Goal: Task Accomplishment & Management: Use online tool/utility

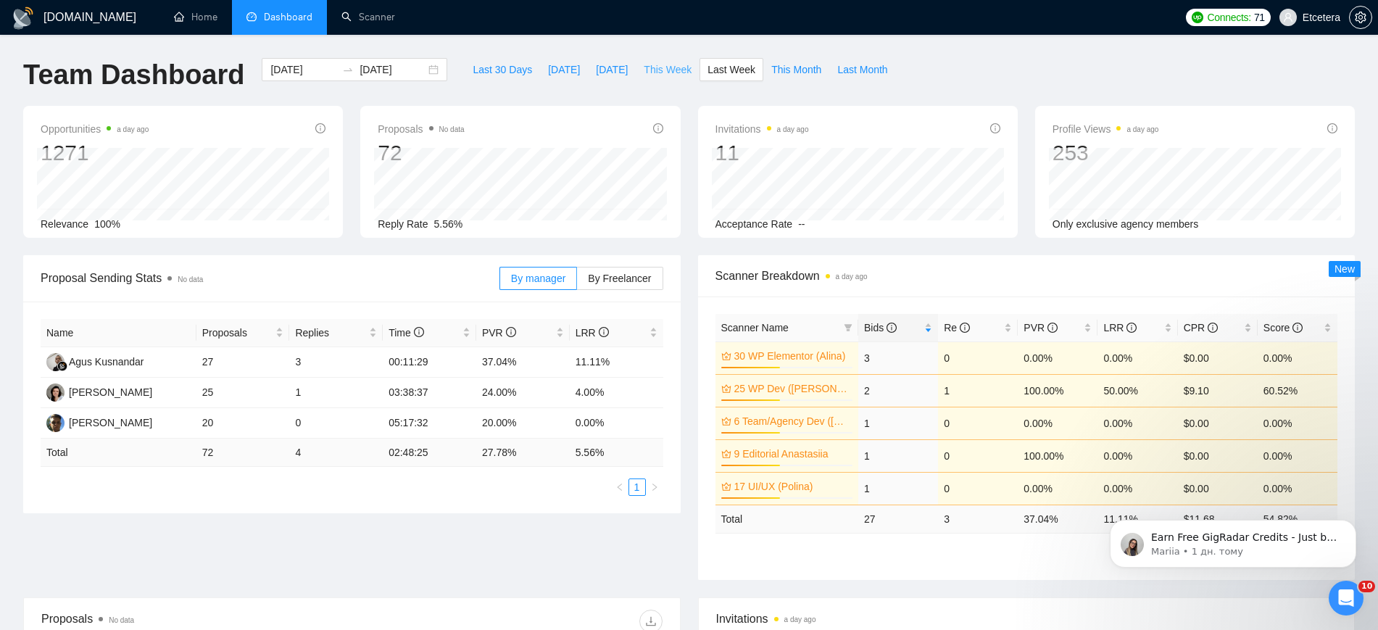
click at [658, 65] on span "This Week" at bounding box center [668, 70] width 48 height 16
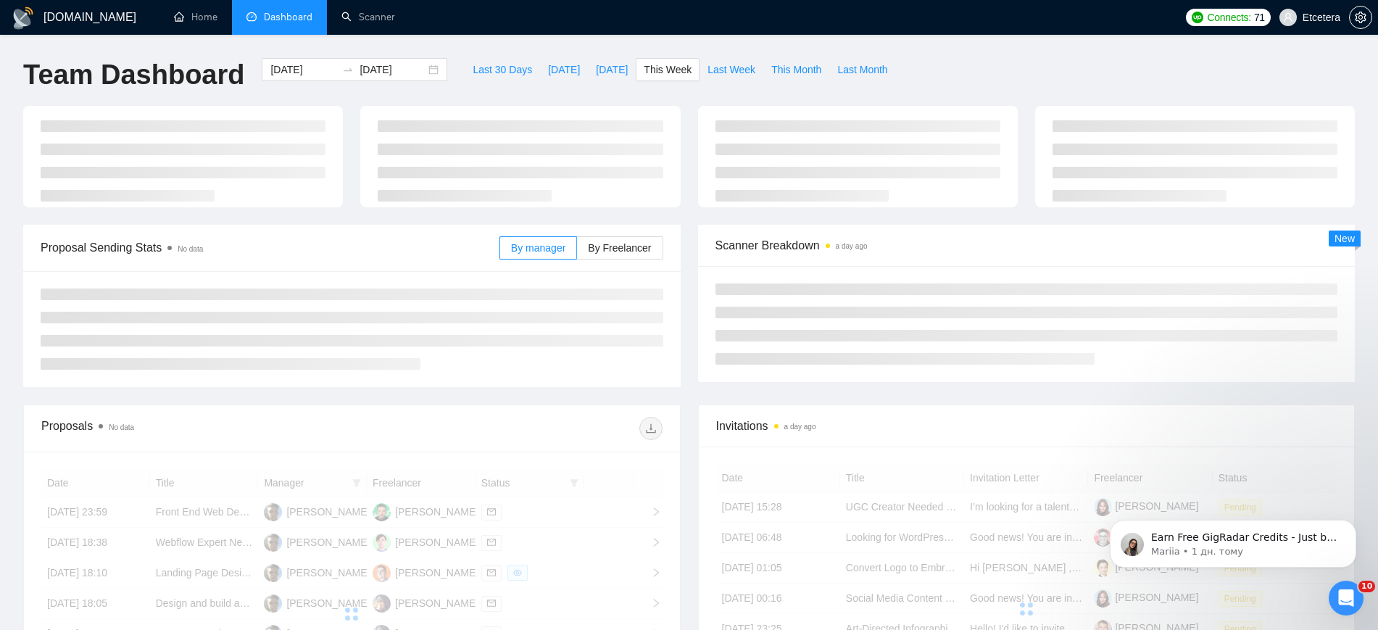
type input "[DATE]"
click at [707, 67] on span "Last Week" at bounding box center [731, 70] width 48 height 16
type input "[DATE]"
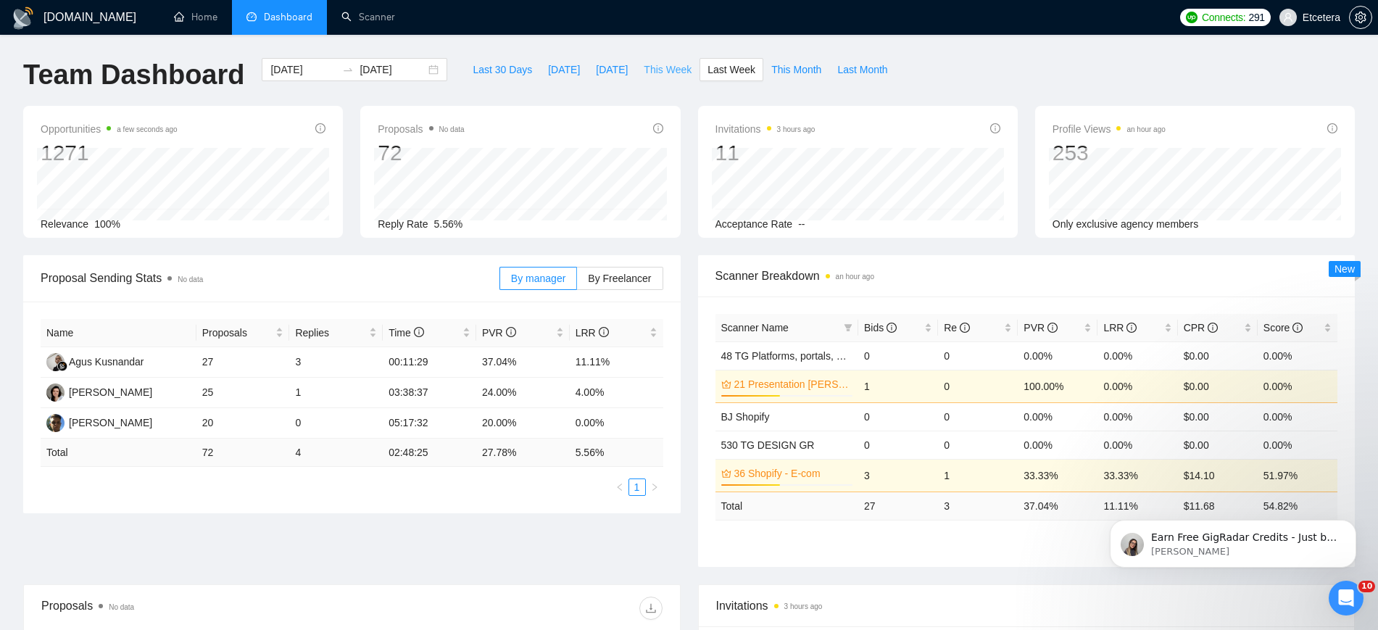
click at [652, 67] on span "This Week" at bounding box center [668, 70] width 48 height 16
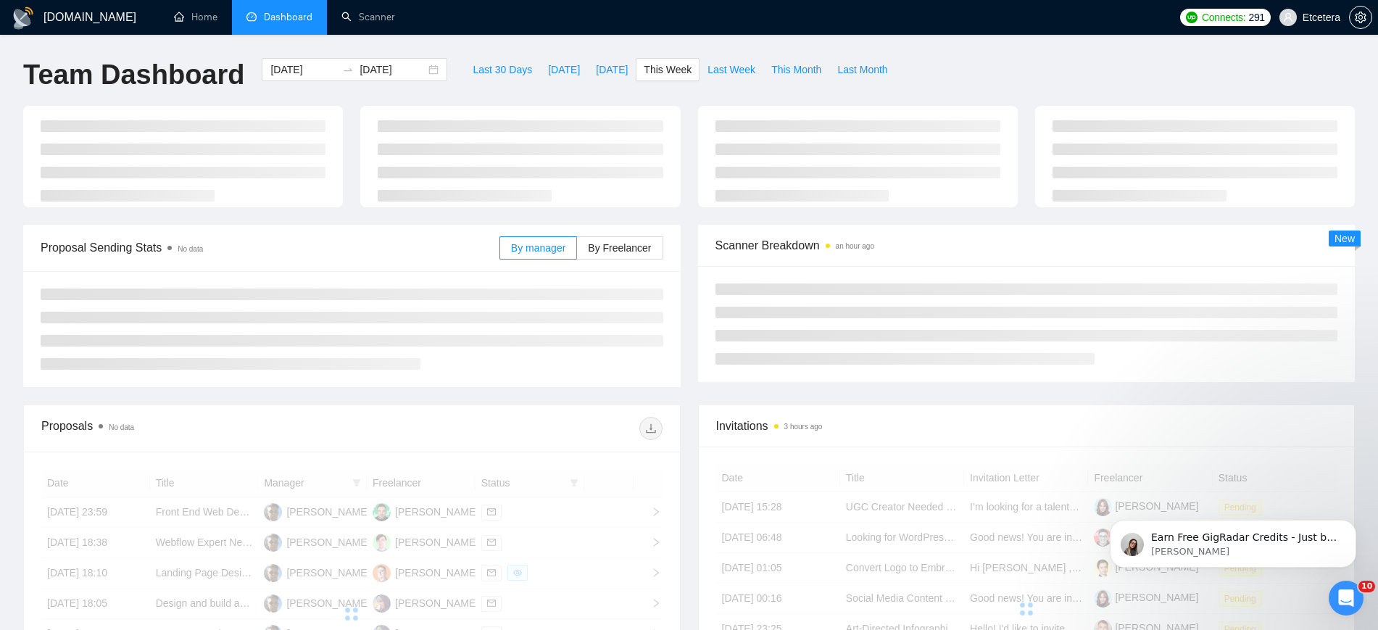
type input "2025-08-18"
type input "2025-08-24"
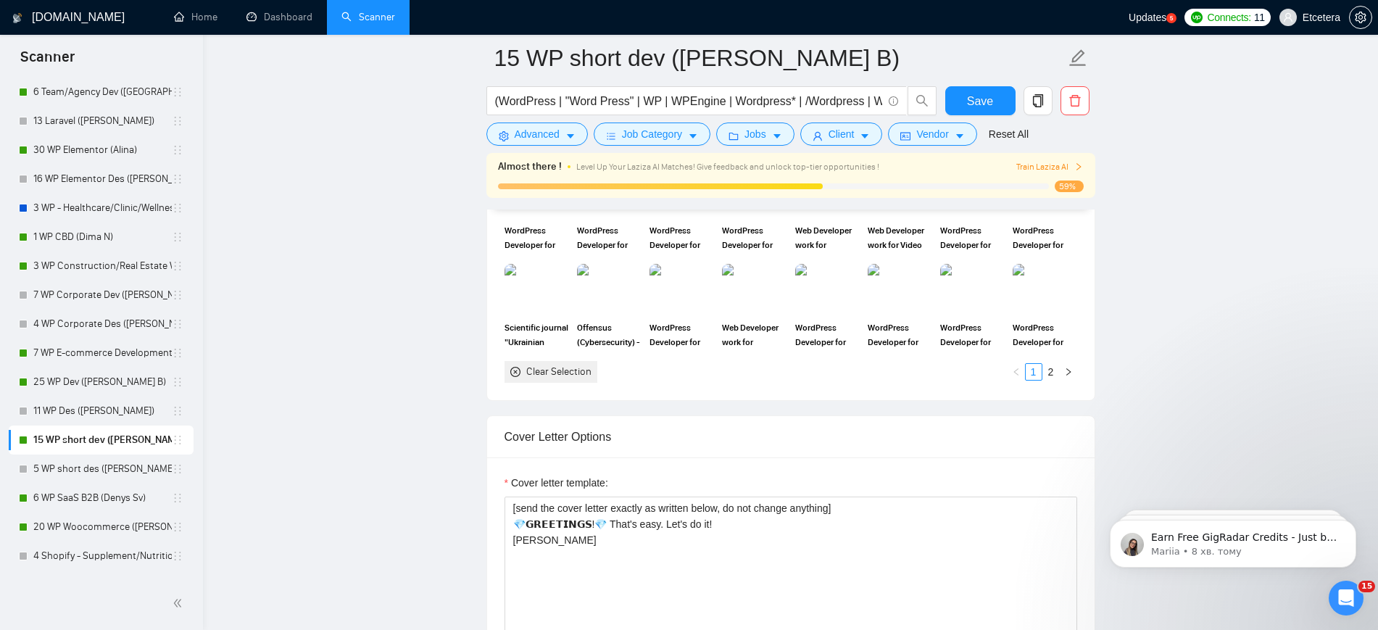
scroll to position [1359, 0]
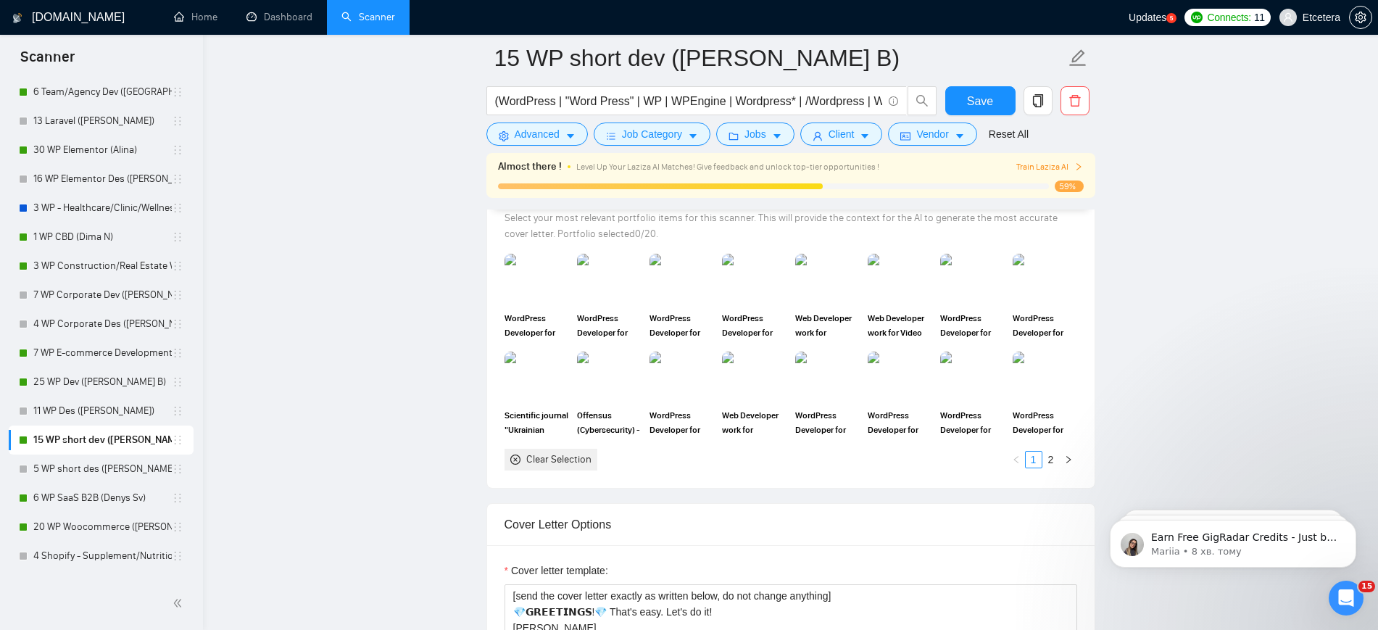
drag, startPoint x: 83, startPoint y: 380, endPoint x: 859, endPoint y: 306, distance: 779.8
click at [83, 380] on link "25 WP Dev ([PERSON_NAME] B)" at bounding box center [102, 381] width 138 height 29
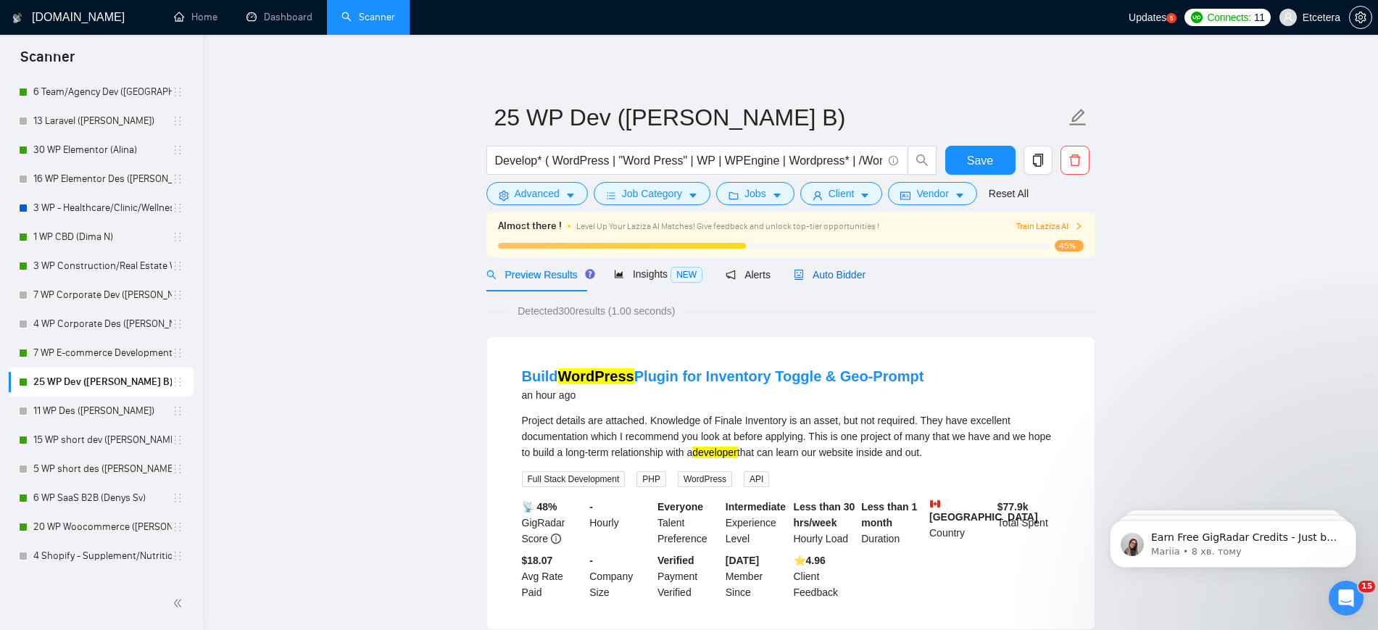
click at [823, 273] on span "Auto Bidder" at bounding box center [830, 275] width 72 height 12
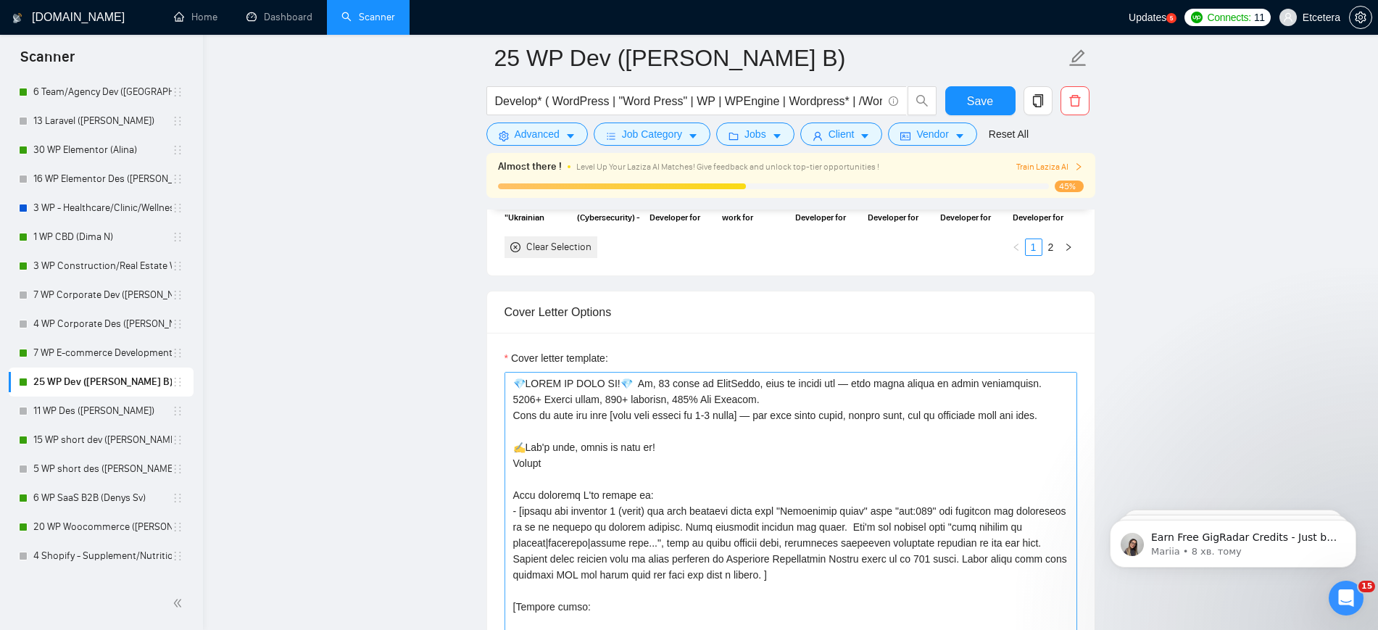
scroll to position [1540, 0]
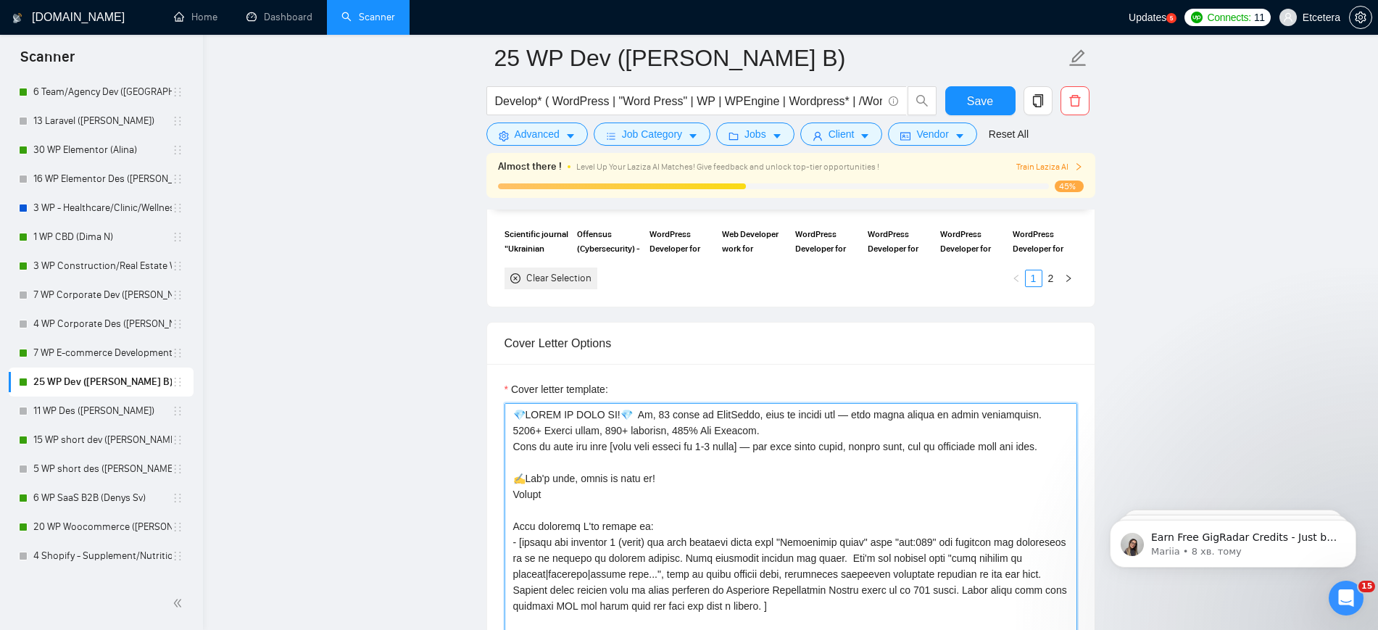
click at [641, 462] on textarea "Cover letter template:" at bounding box center [790, 566] width 573 height 326
click at [766, 445] on textarea "Cover letter template:" at bounding box center [790, 566] width 573 height 326
click at [704, 420] on textarea "Cover letter template:" at bounding box center [790, 566] width 573 height 326
drag, startPoint x: 659, startPoint y: 415, endPoint x: 785, endPoint y: 433, distance: 127.5
click at [785, 433] on textarea "Cover letter template:" at bounding box center [790, 566] width 573 height 326
